Goal: Information Seeking & Learning: Learn about a topic

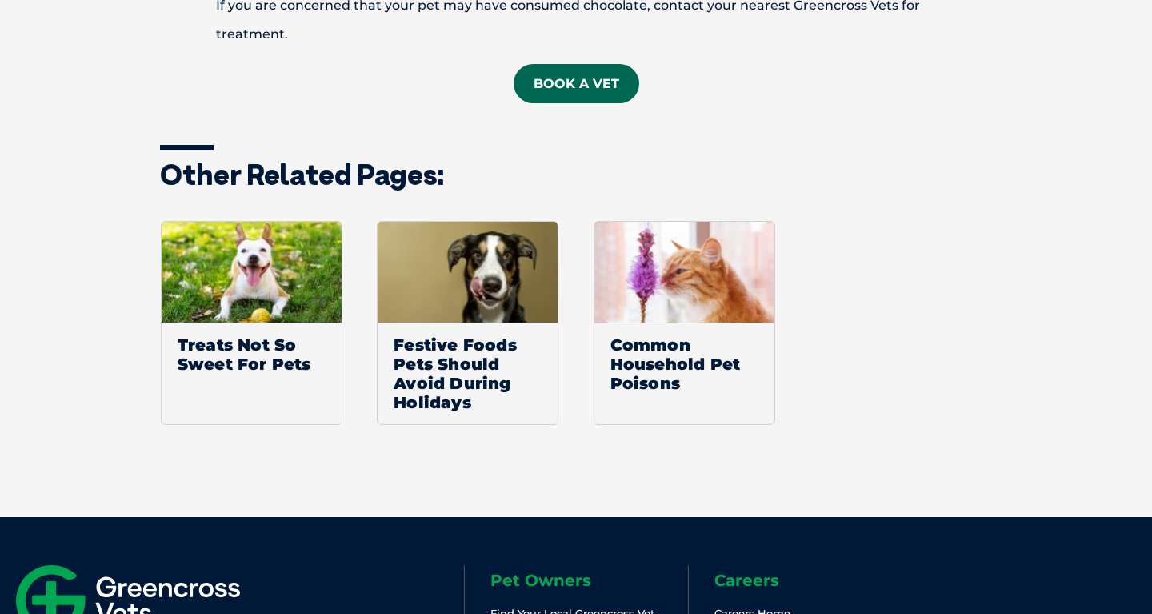
scroll to position [1853, 0]
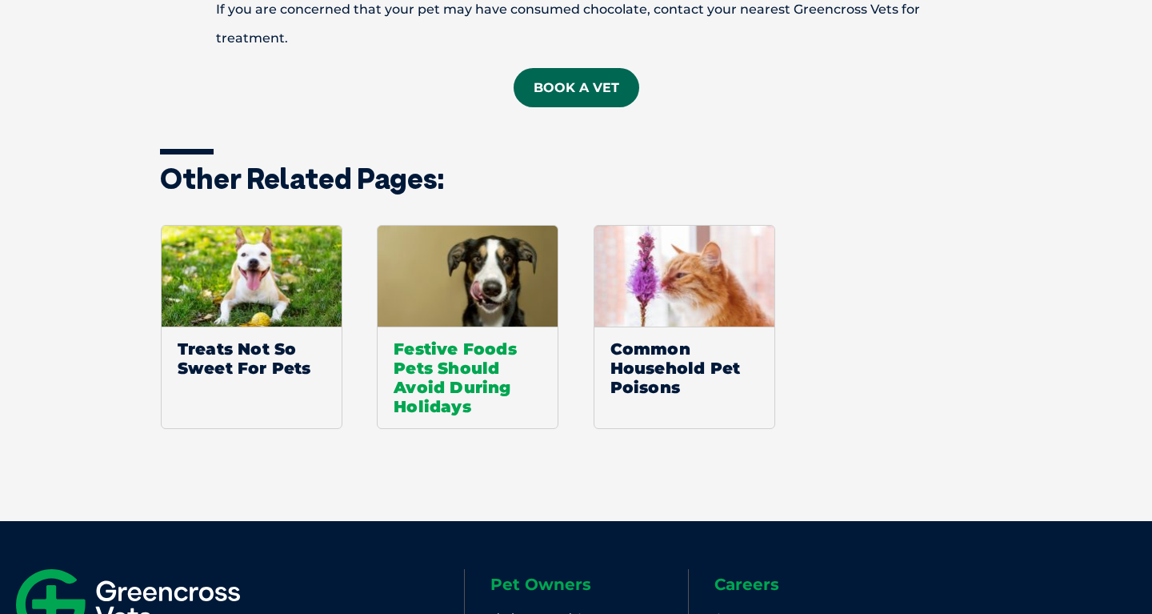
click at [493, 320] on img at bounding box center [468, 277] width 180 height 102
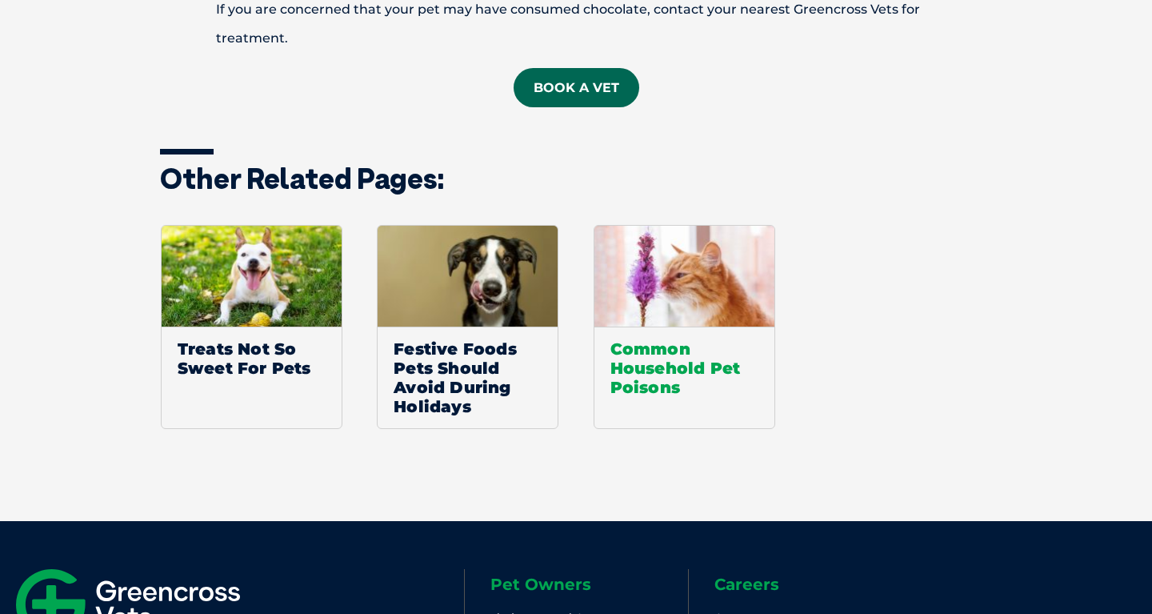
click at [655, 287] on img at bounding box center [685, 277] width 180 height 102
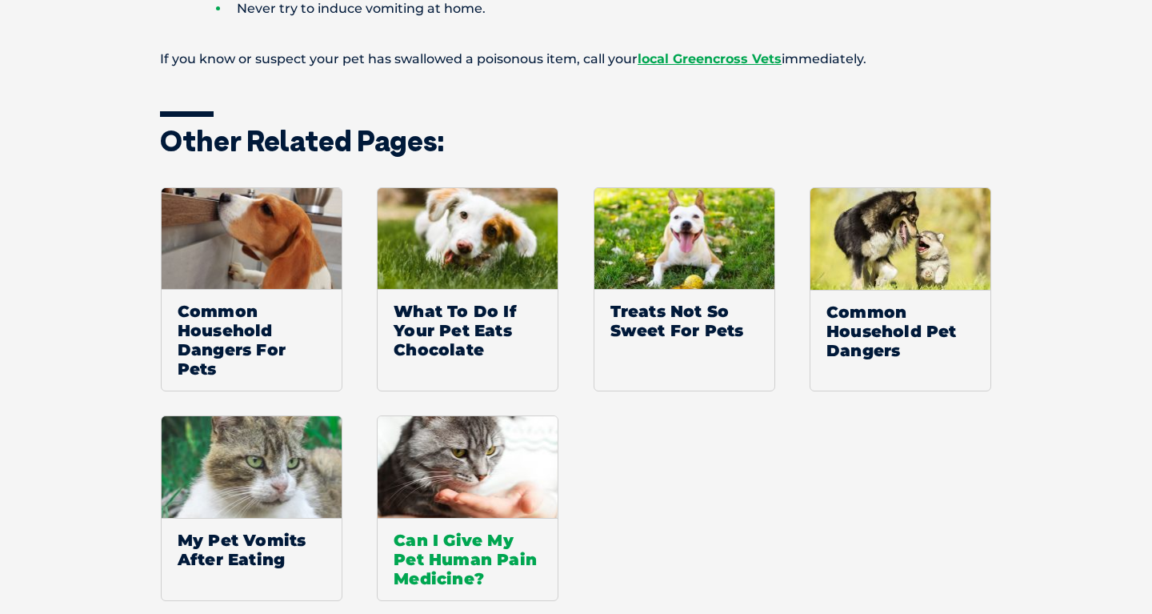
scroll to position [2403, 0]
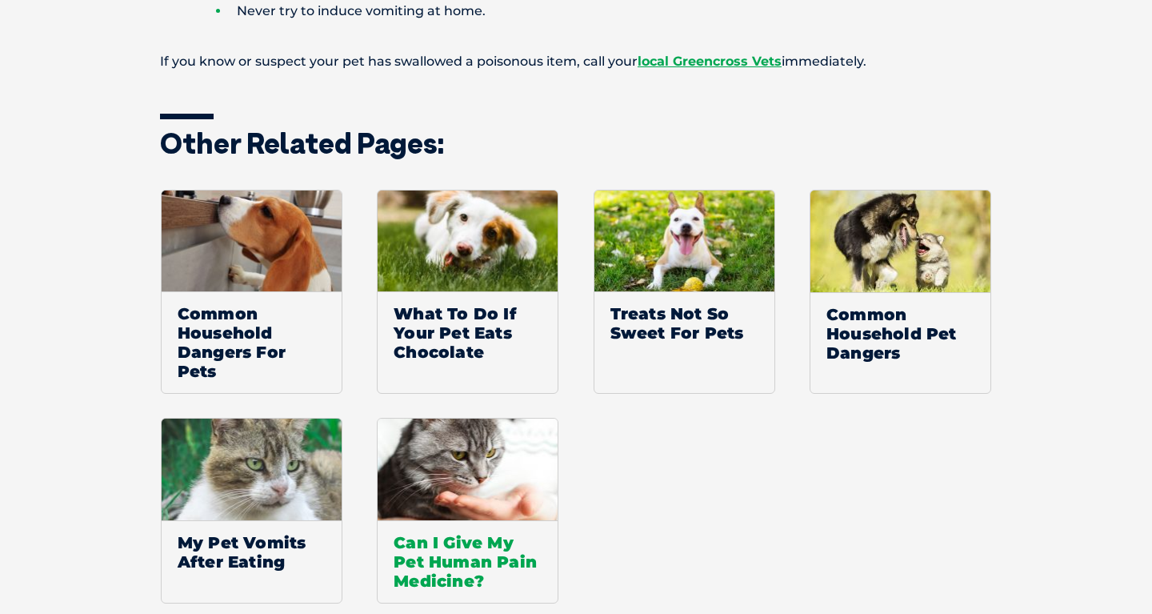
click at [489, 422] on img at bounding box center [468, 470] width 180 height 102
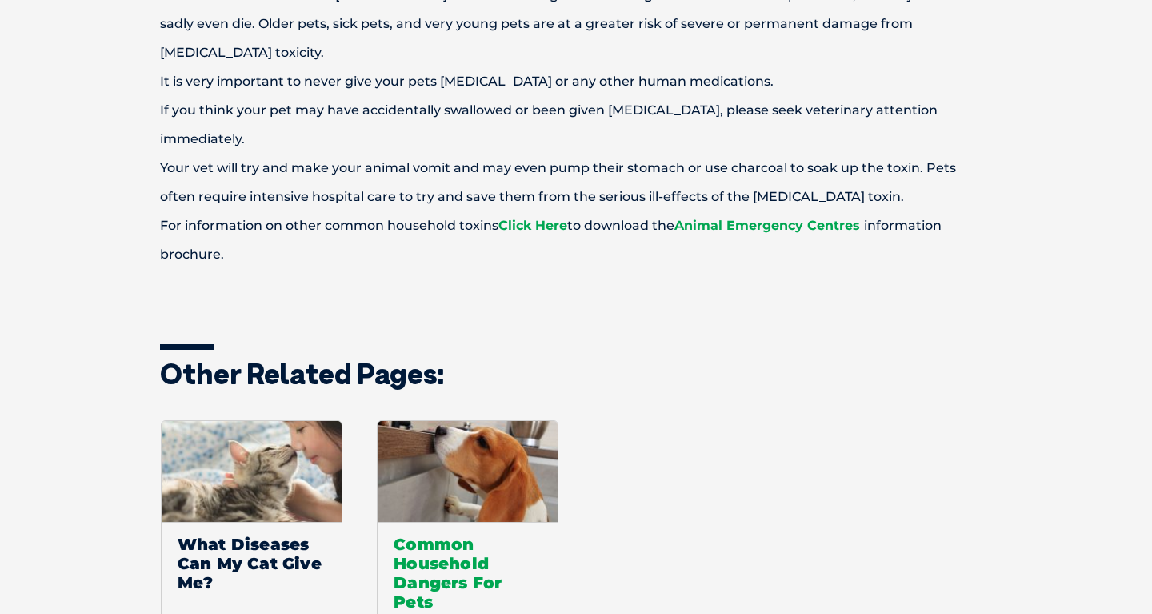
scroll to position [1024, 0]
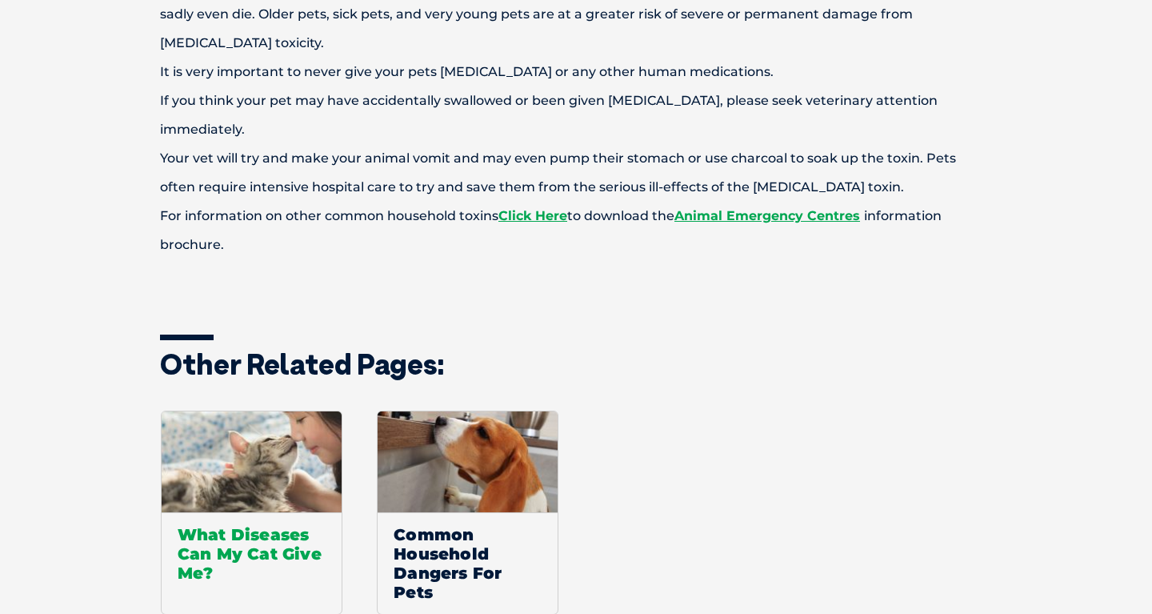
click at [286, 428] on img at bounding box center [252, 462] width 180 height 102
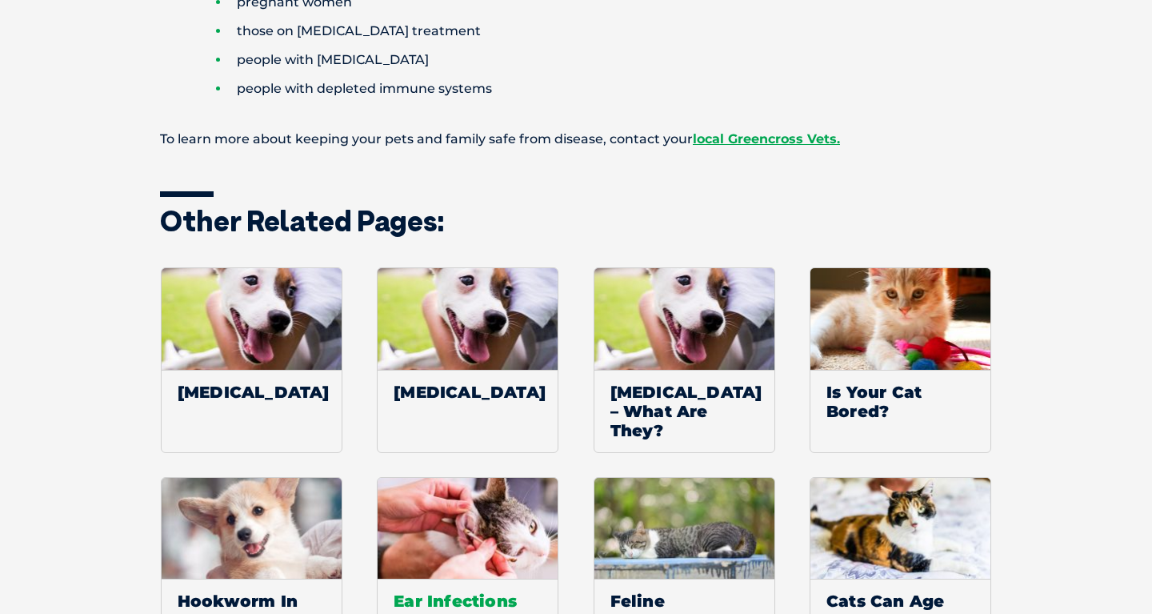
scroll to position [1465, 0]
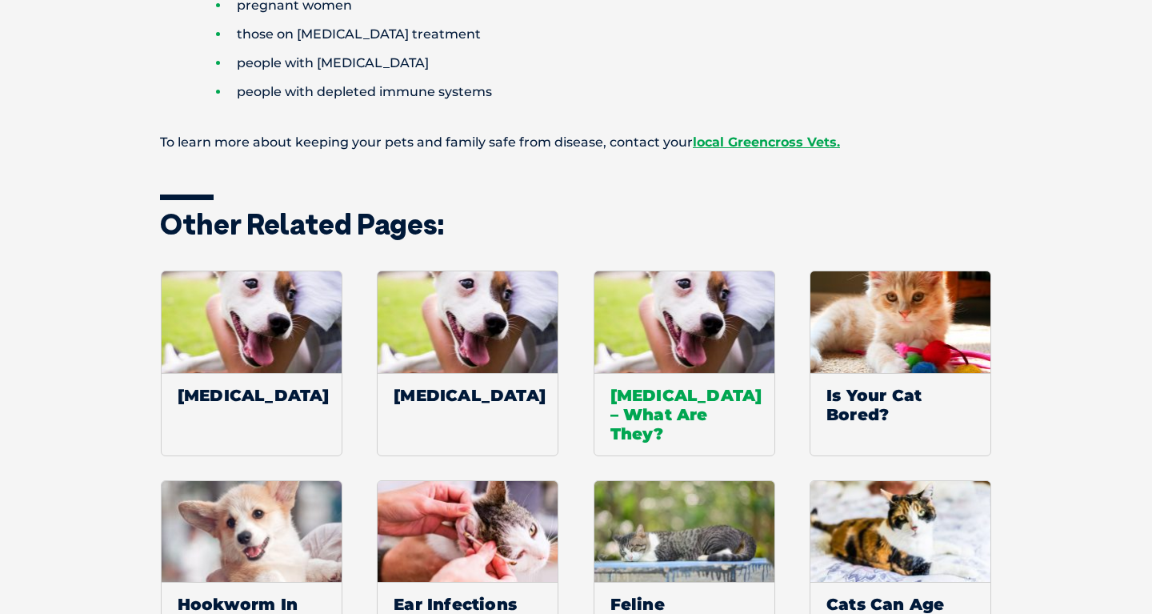
click at [657, 296] on img at bounding box center [685, 322] width 180 height 102
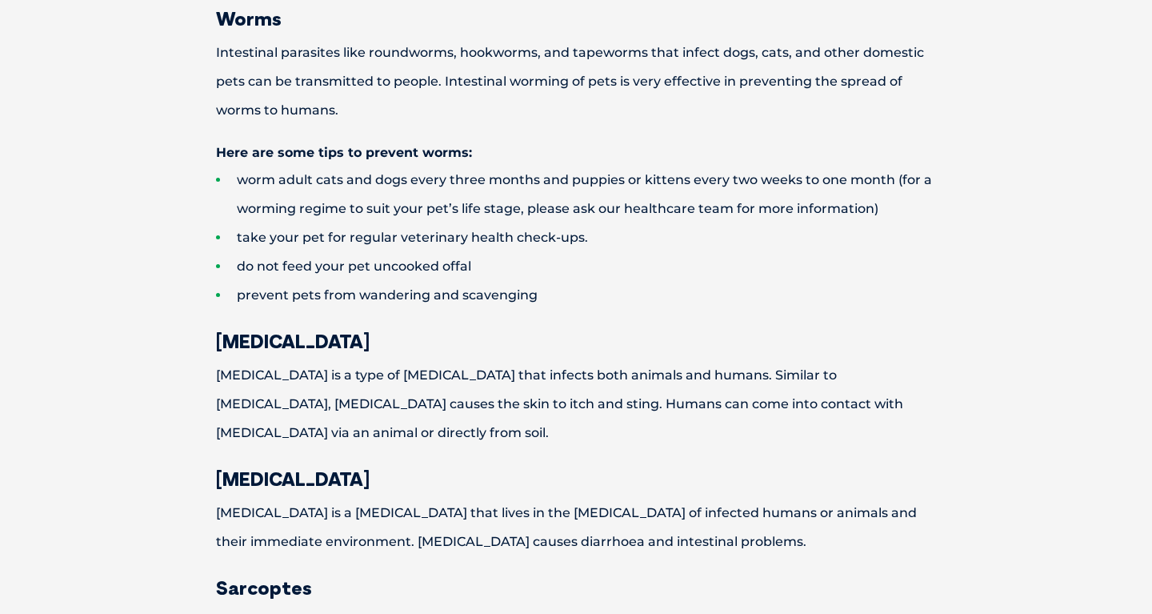
scroll to position [880, 0]
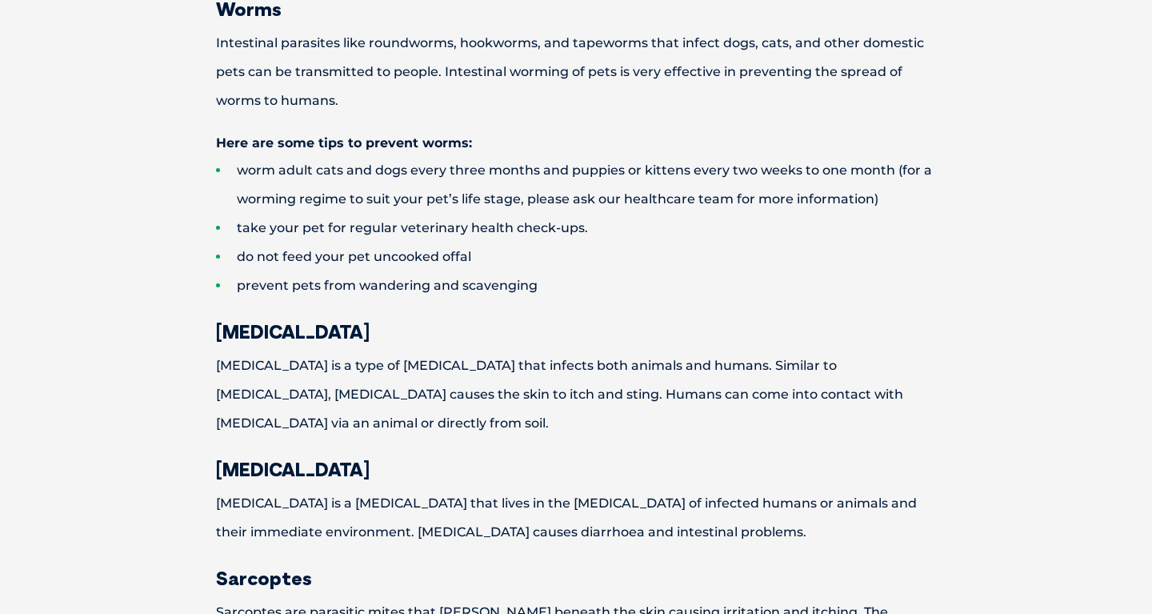
click at [598, 471] on h3 "[MEDICAL_DATA]" at bounding box center [576, 468] width 832 height 19
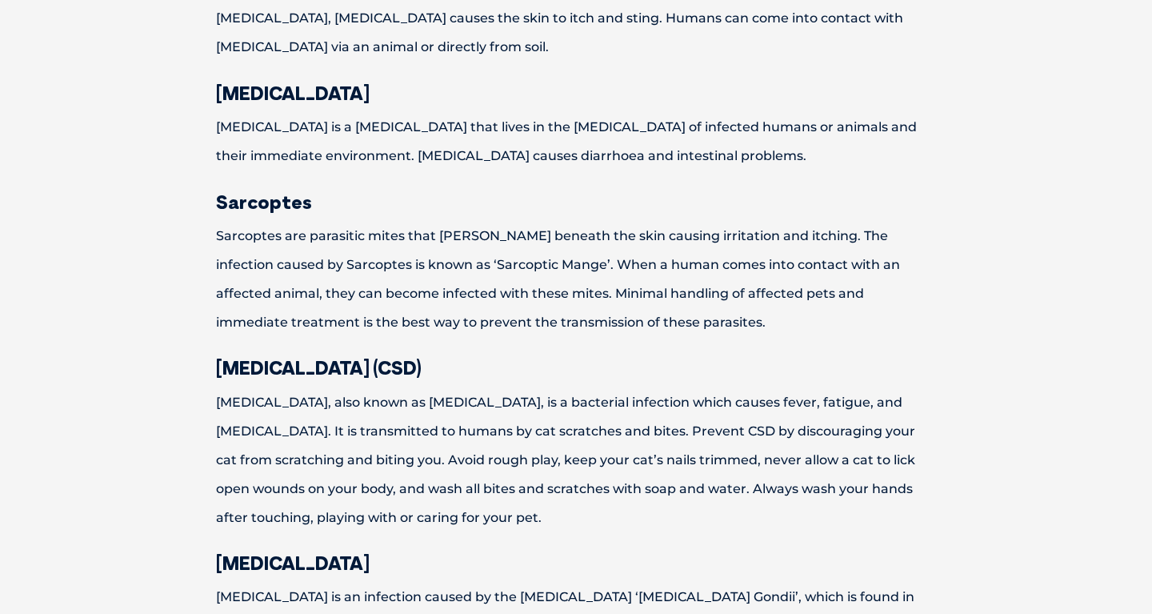
scroll to position [1261, 0]
